Goal: Check status: Check status

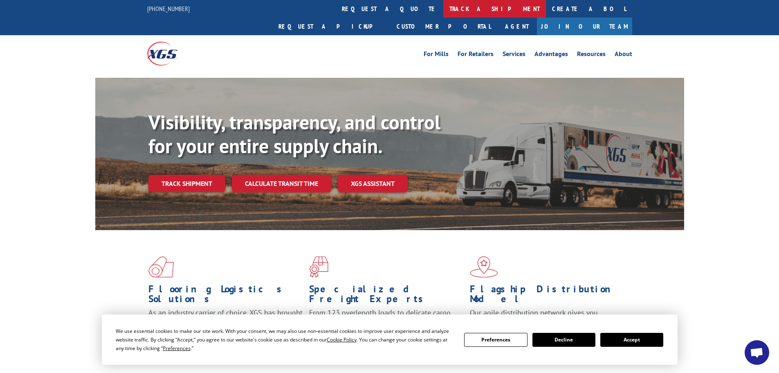
click at [444, 9] on link "track a shipment" at bounding box center [495, 9] width 103 height 18
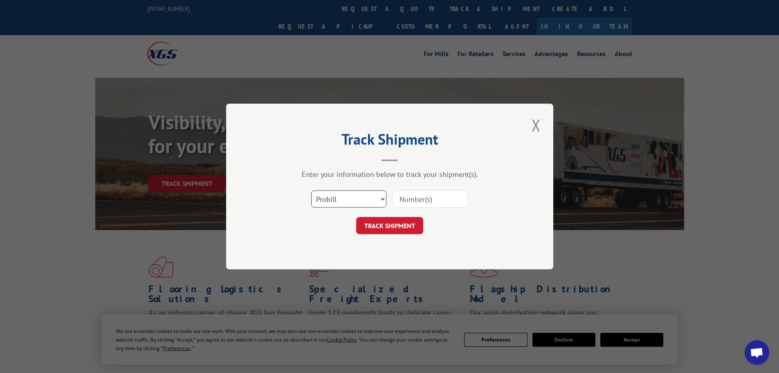
click at [328, 198] on select "Select category... Probill BOL PO" at bounding box center [348, 198] width 75 height 17
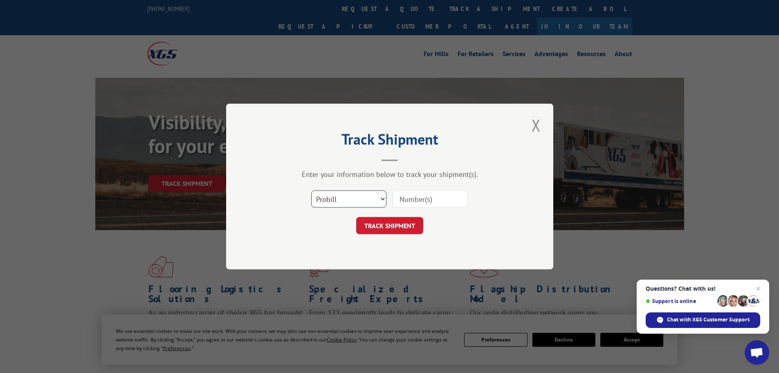
select select "bol"
click at [311, 190] on select "Select category... Probill BOL PO" at bounding box center [348, 198] width 75 height 17
click at [399, 197] on input at bounding box center [430, 198] width 75 height 17
paste input "5947725"
type input "5947725"
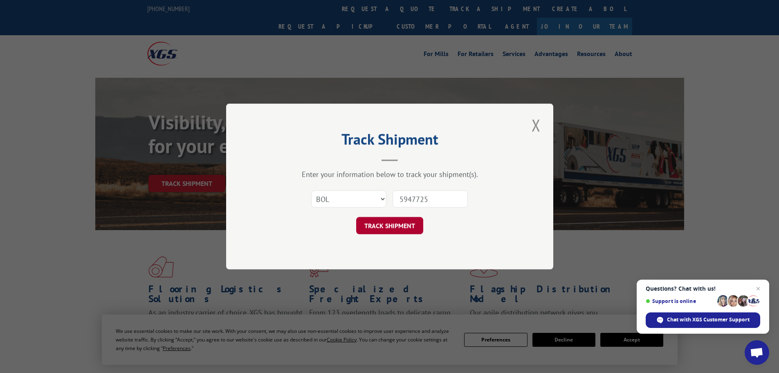
click at [385, 229] on button "TRACK SHIPMENT" at bounding box center [389, 225] width 67 height 17
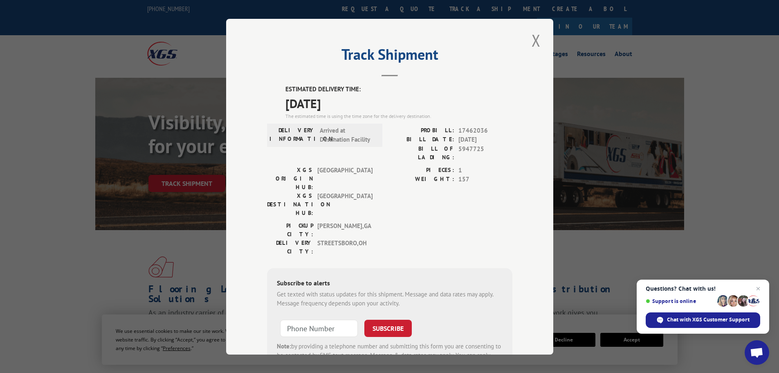
click at [531, 40] on button "Close modal" at bounding box center [536, 40] width 14 height 23
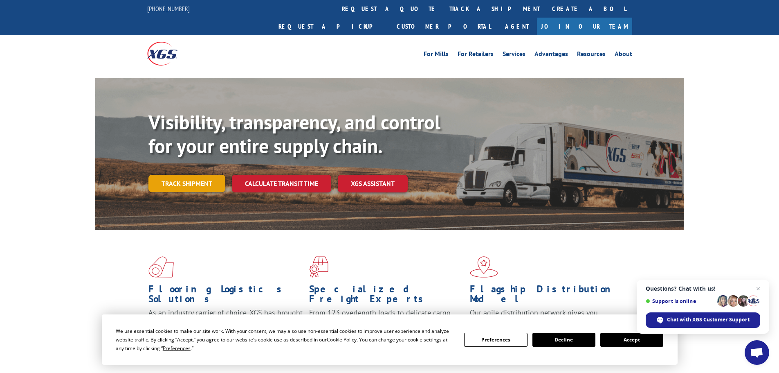
click at [181, 175] on link "Track shipment" at bounding box center [187, 183] width 77 height 17
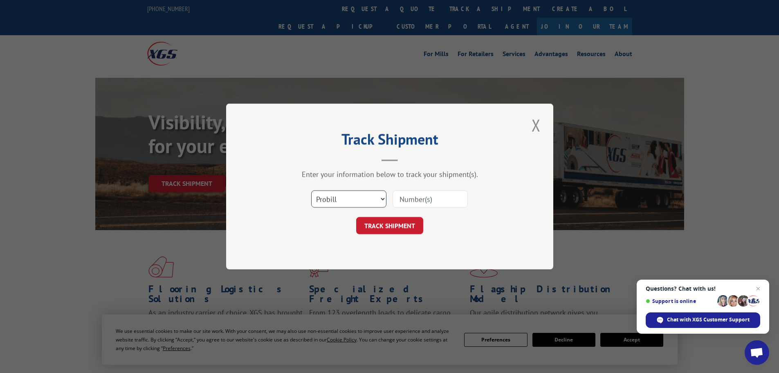
click at [321, 198] on select "Select category... Probill BOL PO" at bounding box center [348, 198] width 75 height 17
select select "bol"
click at [311, 190] on select "Select category... Probill BOL PO" at bounding box center [348, 198] width 75 height 17
click at [398, 197] on input at bounding box center [430, 198] width 75 height 17
paste input "5947249"
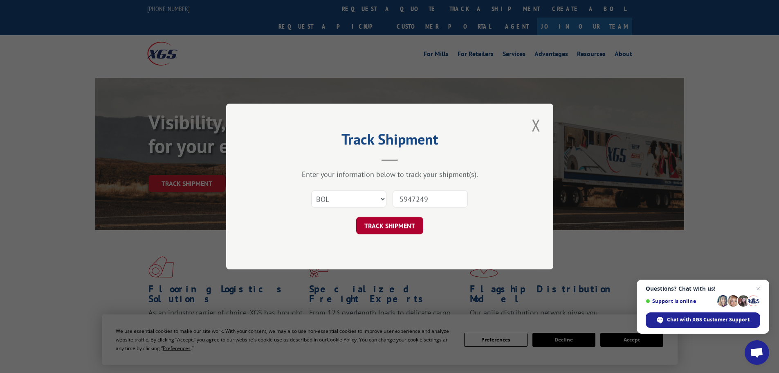
type input "5947249"
click at [386, 226] on button "TRACK SHIPMENT" at bounding box center [389, 225] width 67 height 17
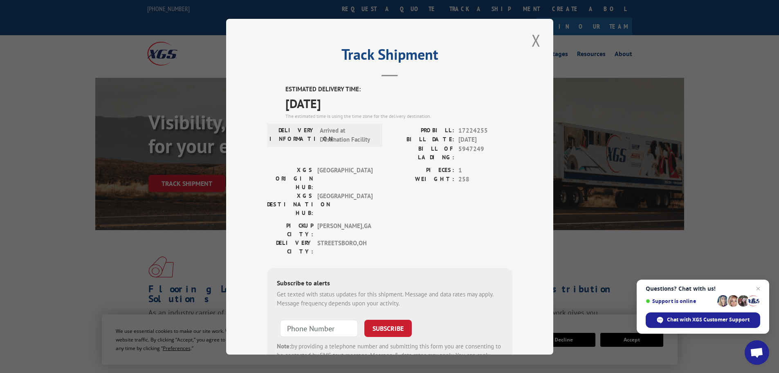
click at [533, 43] on button "Close modal" at bounding box center [536, 40] width 14 height 23
